Goal: Transaction & Acquisition: Purchase product/service

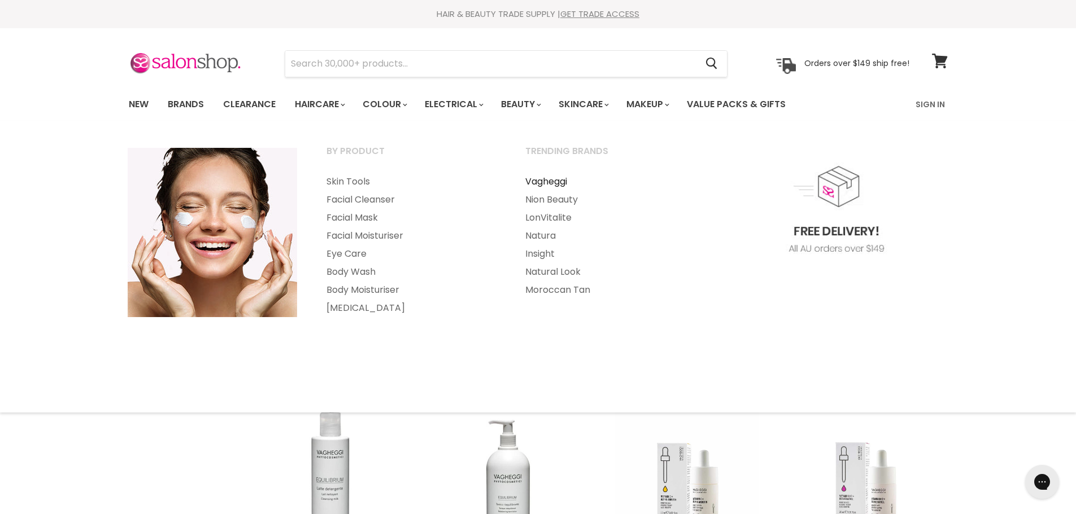
click at [548, 184] on link "Vagheggi" at bounding box center [609, 182] width 197 height 18
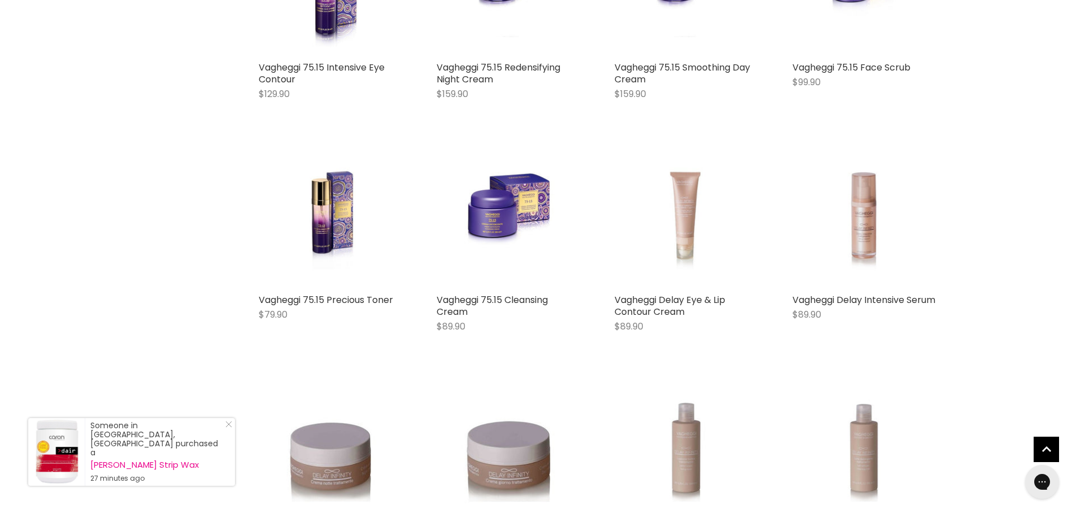
scroll to position [3389, 0]
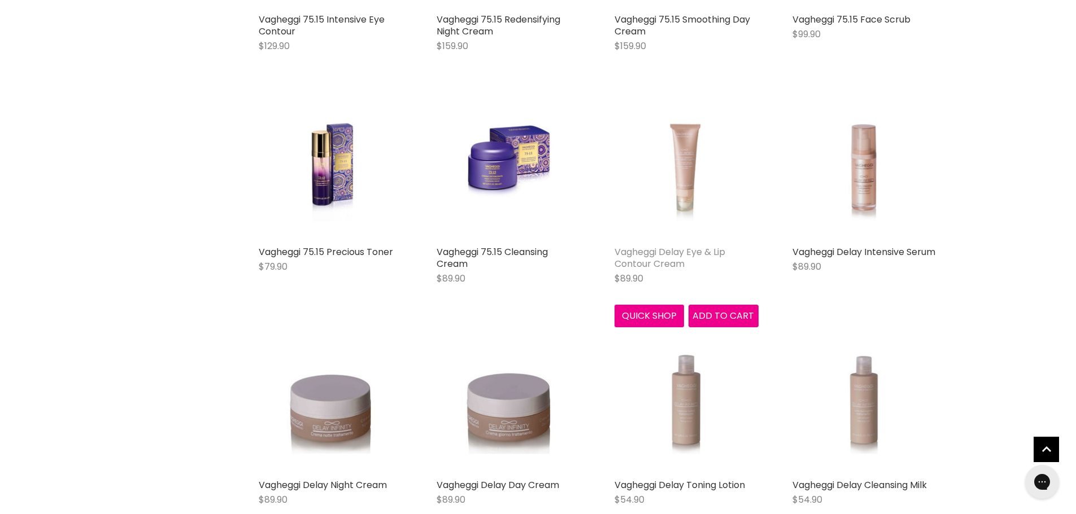
click at [652, 255] on link "Vagheggi Delay Eye & Lip Contour Cream" at bounding box center [669, 258] width 111 height 25
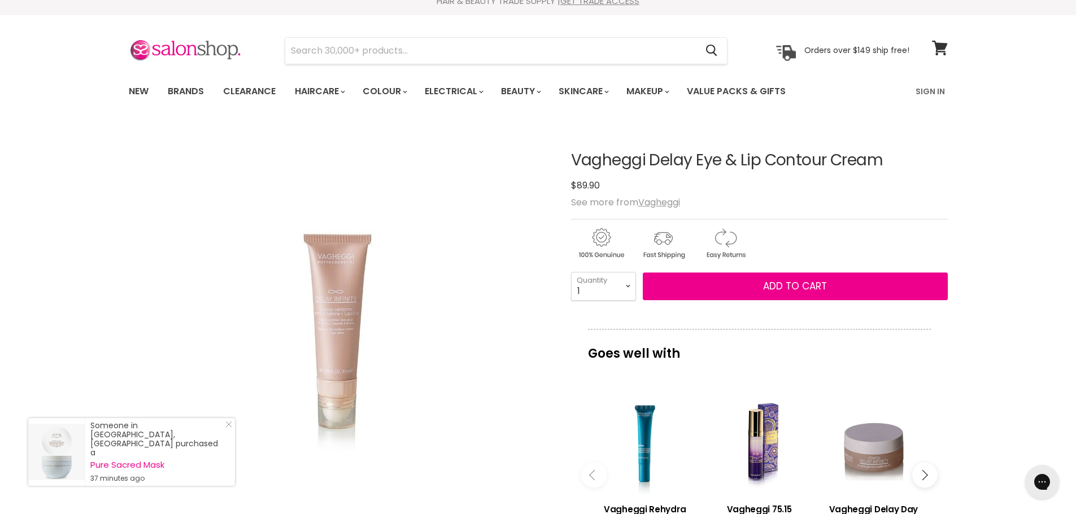
scroll to position [56, 0]
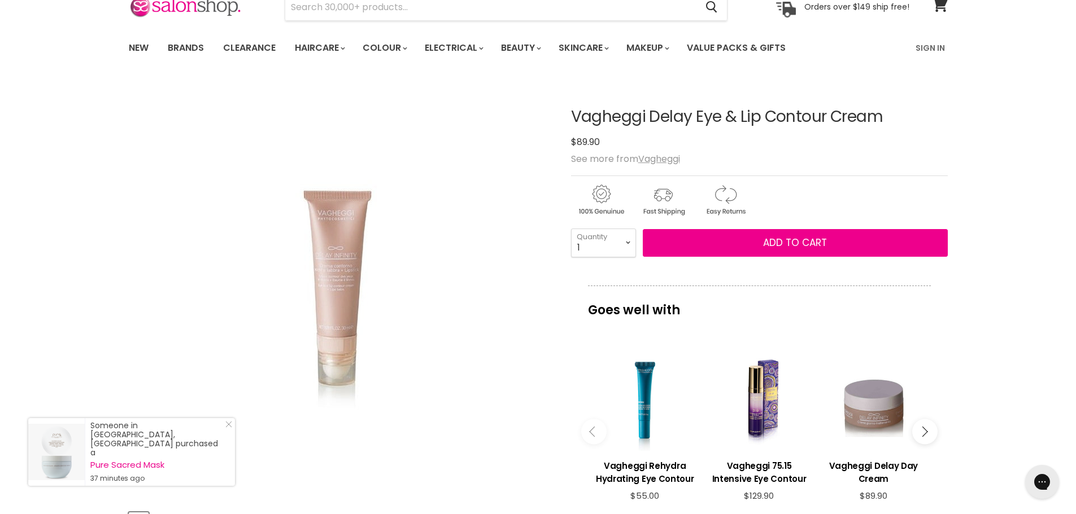
click at [347, 291] on img "Vagheggi Delay Eye & Lip Contour Cream image. Click or Scroll to Zoom." at bounding box center [339, 291] width 215 height 322
click at [340, 278] on img "Vagheggi Delay Eye & Lip Contour Cream image. Click or Scroll to Zoom." at bounding box center [339, 291] width 215 height 322
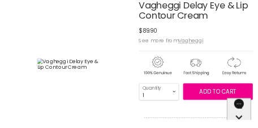
scroll to position [203, 0]
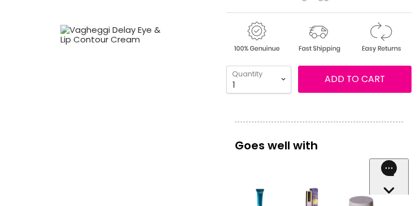
drag, startPoint x: 129, startPoint y: 104, endPoint x: 165, endPoint y: 124, distance: 40.7
click at [165, 124] on div "Vagheggi Delay Eye & Lip Contour Cream image. Click or Scroll to Zoom." at bounding box center [112, 35] width 208 height 208
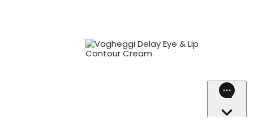
click at [154, 86] on div "Vagheggi Delay Eye & Lip Contour Cream image. Click or Scroll to Zoom." at bounding box center [147, 48] width 246 height 246
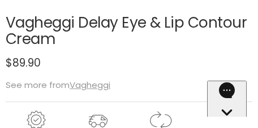
scroll to position [429, 0]
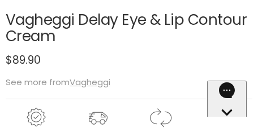
drag, startPoint x: 46, startPoint y: 51, endPoint x: 141, endPoint y: 56, distance: 94.5
click at [213, 67] on div "Vagheggi Delay Eye & Lip Contour Cream No reviews $89.90" at bounding box center [129, 40] width 246 height 56
click at [120, 45] on h1 "Vagheggi Delay Eye & Lip Contour Cream" at bounding box center [129, 28] width 246 height 33
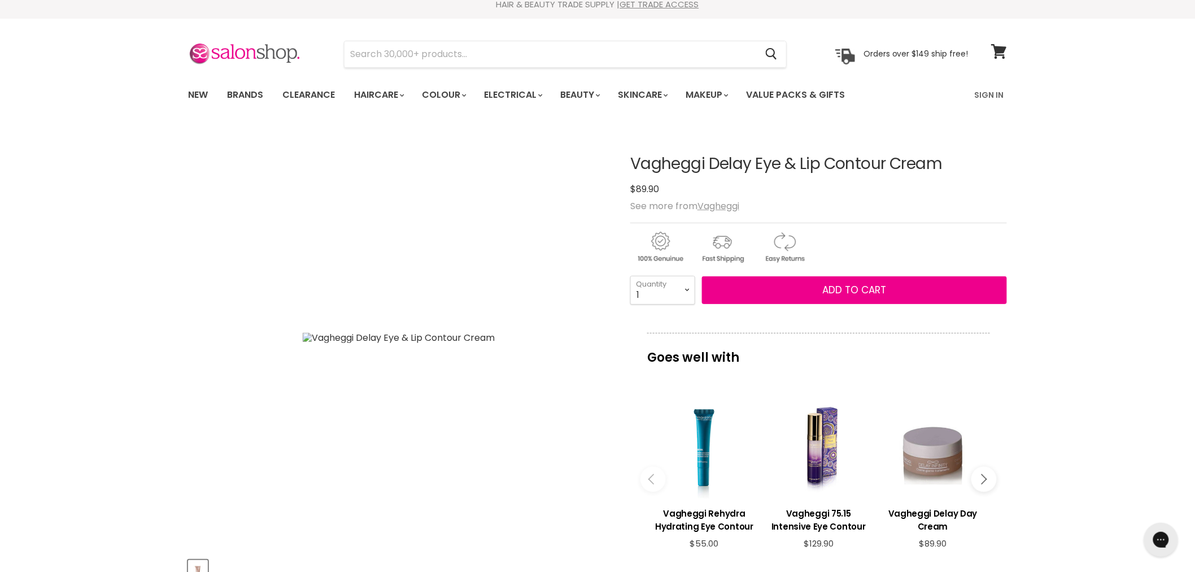
scroll to position [0, 0]
